Goal: Transaction & Acquisition: Obtain resource

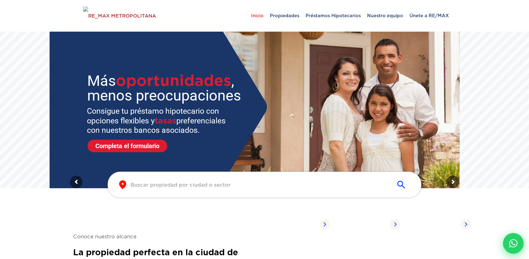
click at [516, 241] on icon at bounding box center [513, 244] width 8 height 8
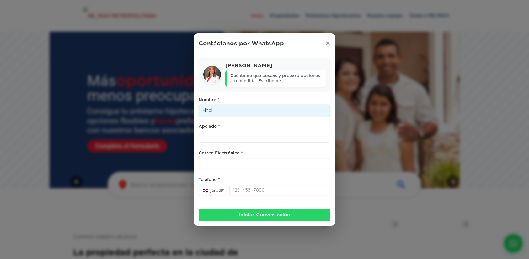
type input "Final"
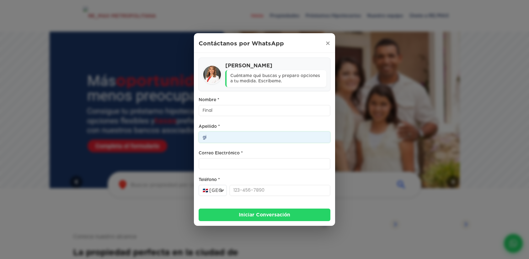
type input "g"
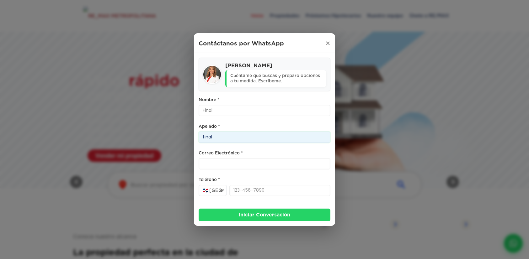
type input "final"
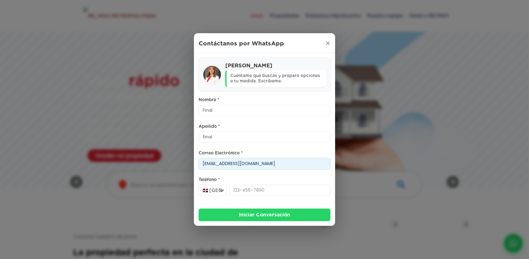
type input "[EMAIL_ADDRESS][DOMAIN_NAME]"
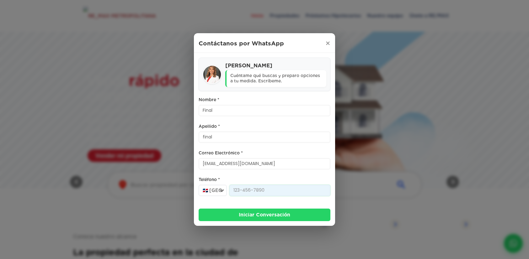
click at [260, 191] on input "Teléfono *" at bounding box center [279, 190] width 101 height 11
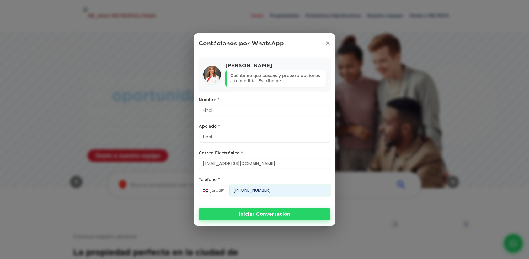
type input "[PHONE_NUMBER]"
click at [280, 215] on button "Iniciar Conversación" at bounding box center [264, 214] width 132 height 13
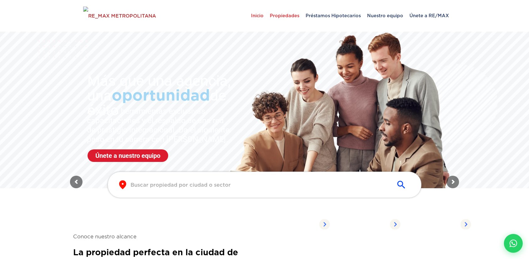
click at [292, 20] on span "Propiedades" at bounding box center [284, 15] width 36 height 19
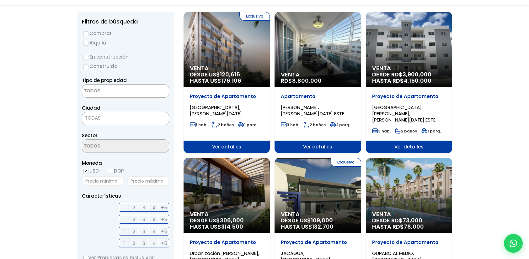
scroll to position [201, 0]
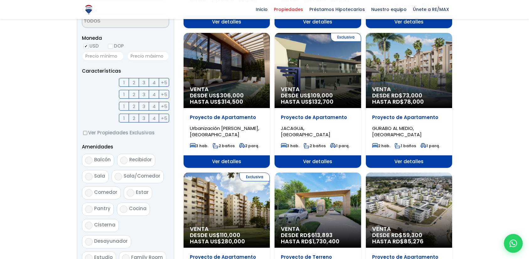
click at [216, 157] on span "Ver detalles" at bounding box center [226, 162] width 86 height 13
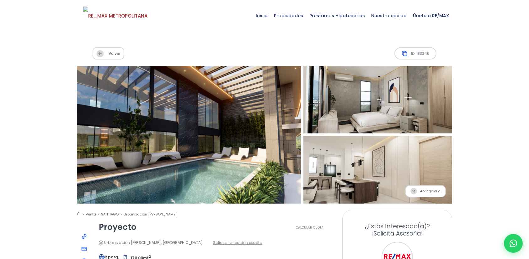
type input "Final"
type input "final"
type input "[EMAIL_ADDRESS][DOMAIN_NAME]"
type input "[PHONE_NUMBER]"
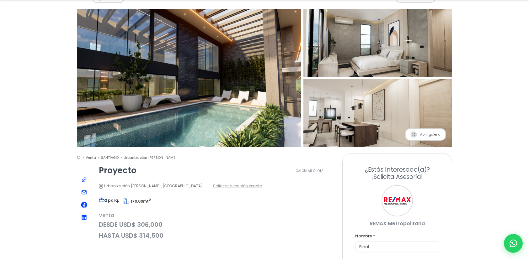
scroll to position [155, 0]
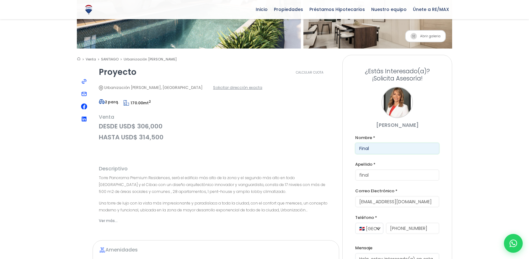
click at [364, 143] on input "Final" at bounding box center [397, 148] width 84 height 11
type input "cha"
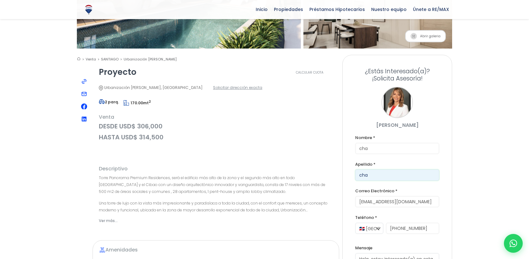
type input "cha"
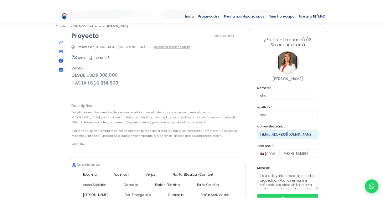
scroll to position [215, 0]
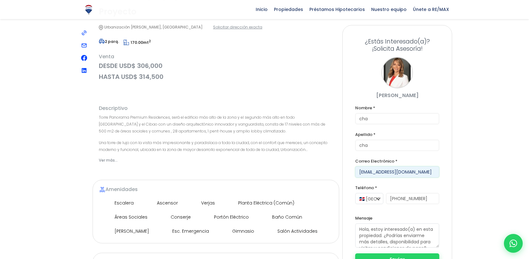
type input "cha@chacha.com"
click at [381, 257] on button "Enviar" at bounding box center [397, 260] width 84 height 13
